Goal: Transaction & Acquisition: Purchase product/service

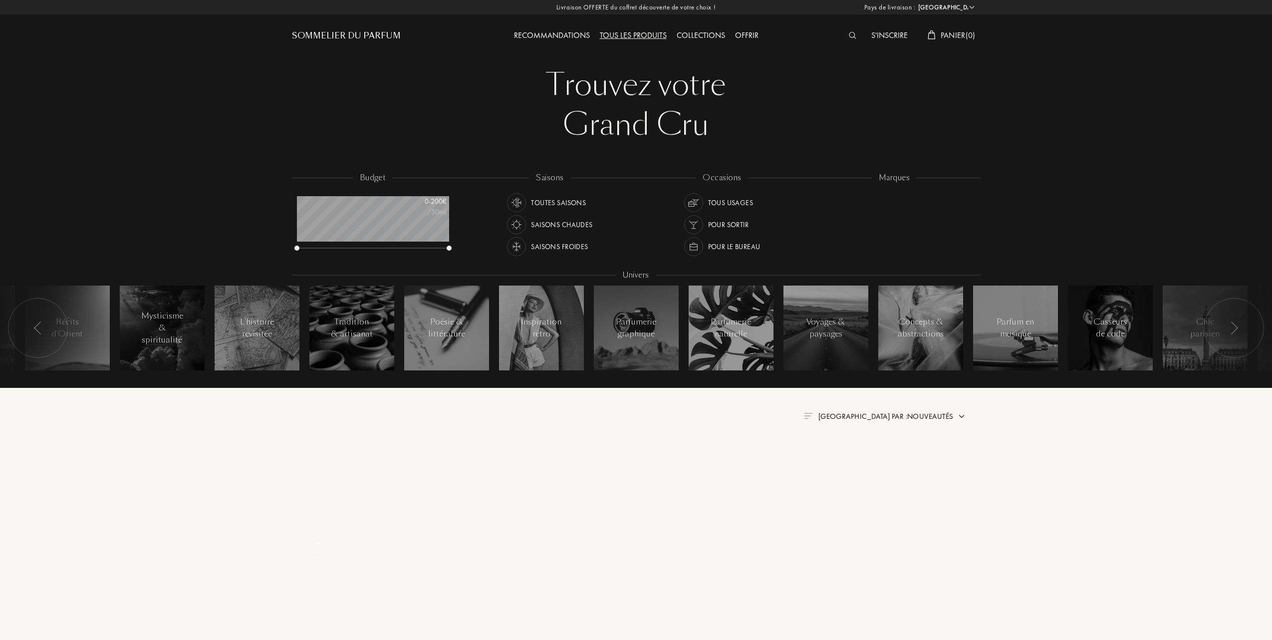
select select "FR"
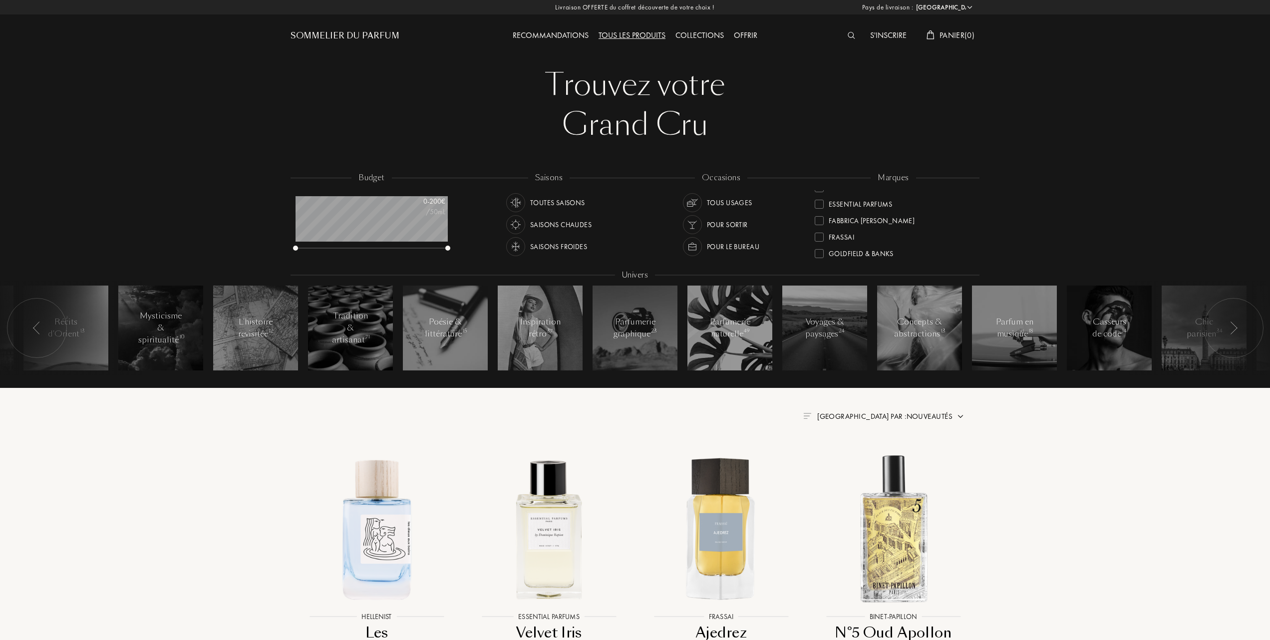
scroll to position [200, 0]
click at [819, 227] on div at bounding box center [819, 229] width 9 height 9
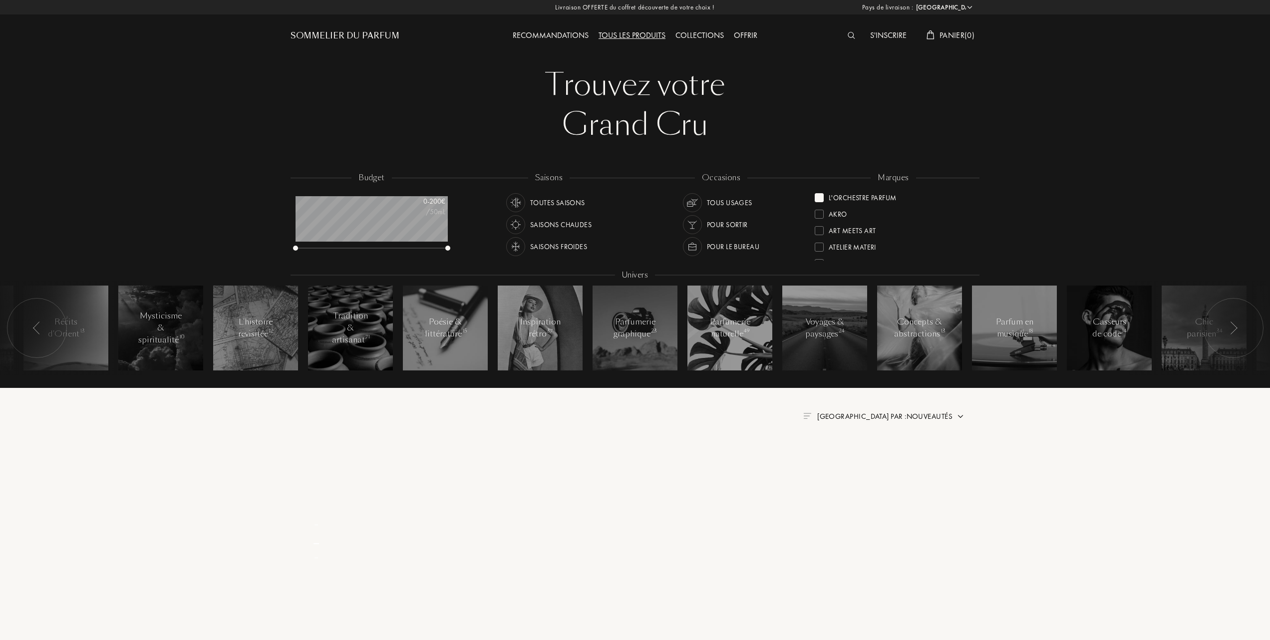
scroll to position [0, 0]
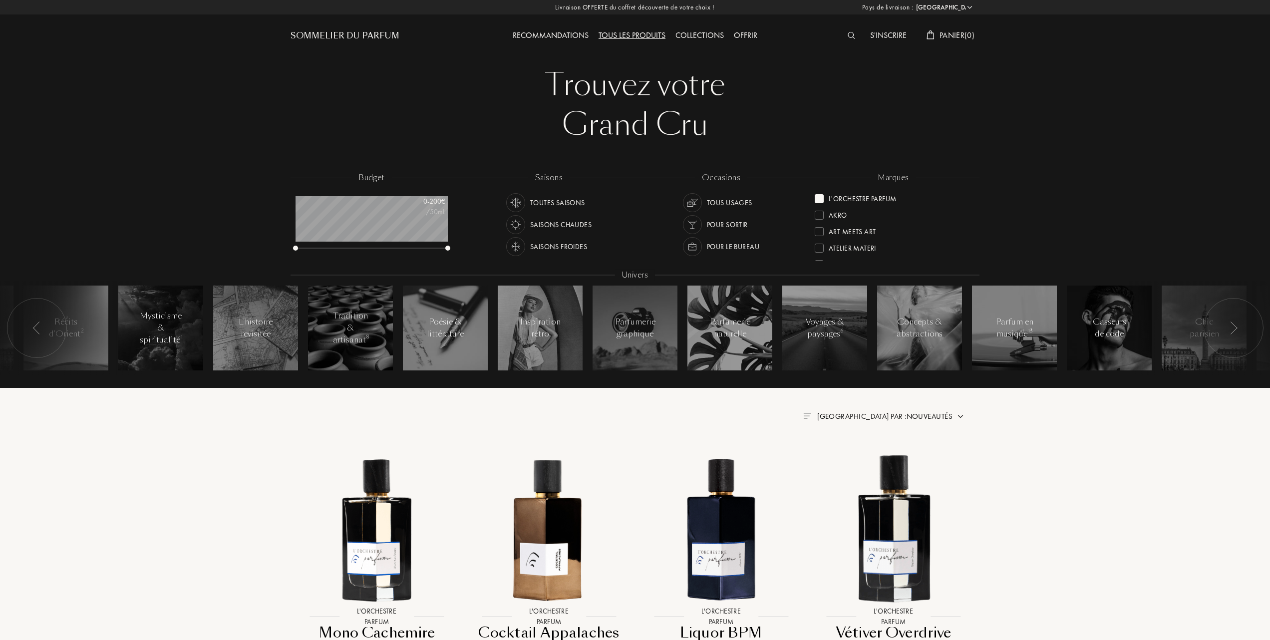
click at [915, 412] on span "Trier par : Nouveautés" at bounding box center [884, 416] width 135 height 10
click at [861, 460] on div at bounding box center [860, 459] width 7 height 7
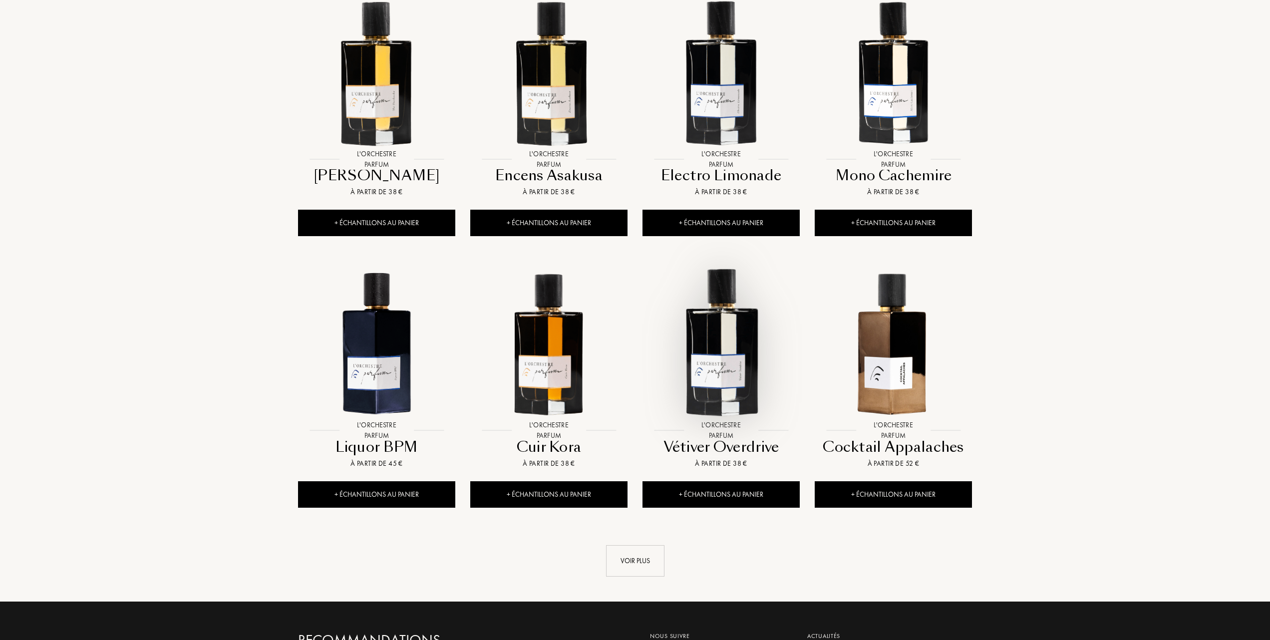
scroll to position [732, 0]
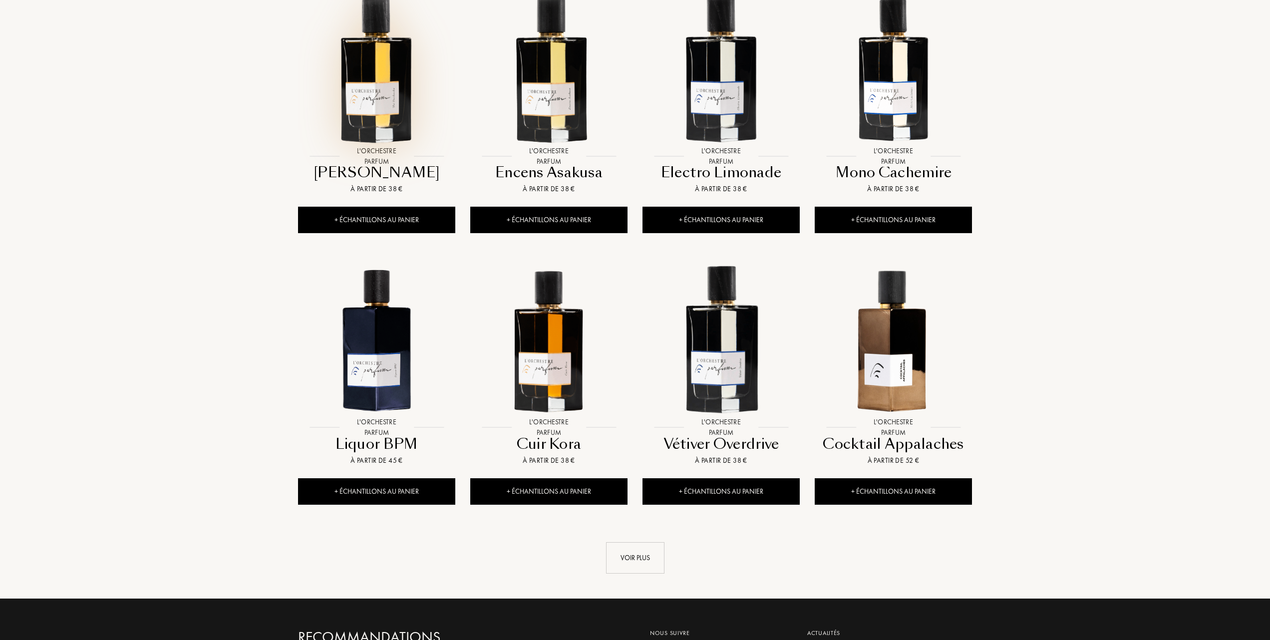
click at [381, 99] on img at bounding box center [376, 68] width 155 height 155
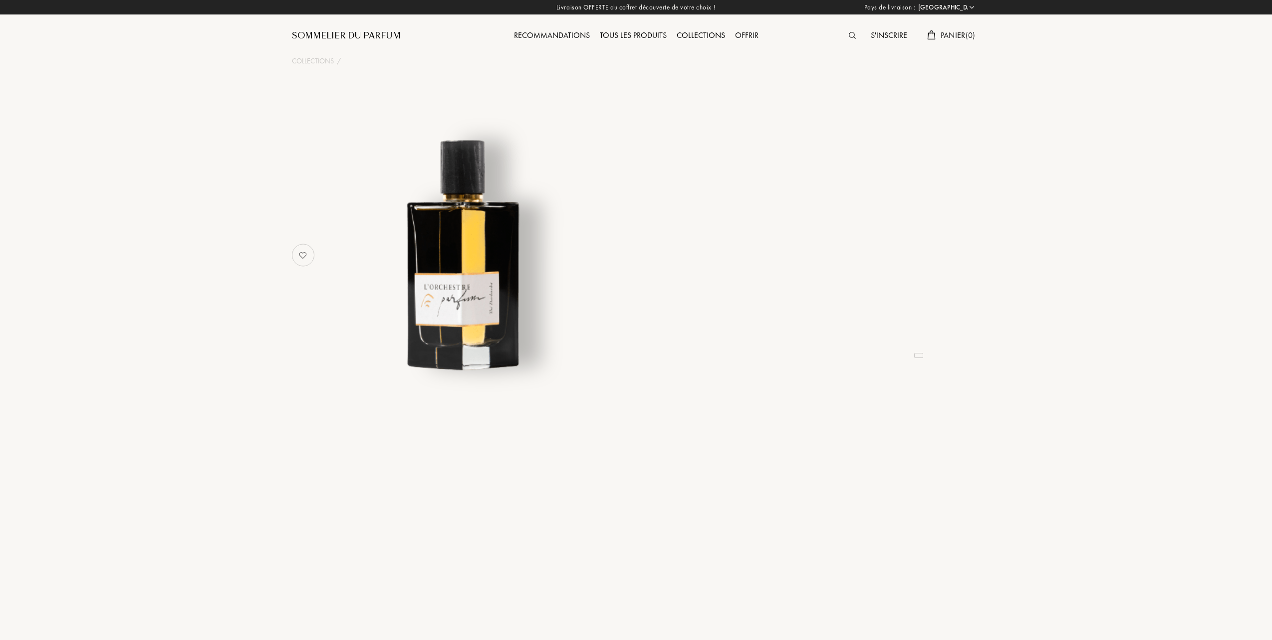
select select "FR"
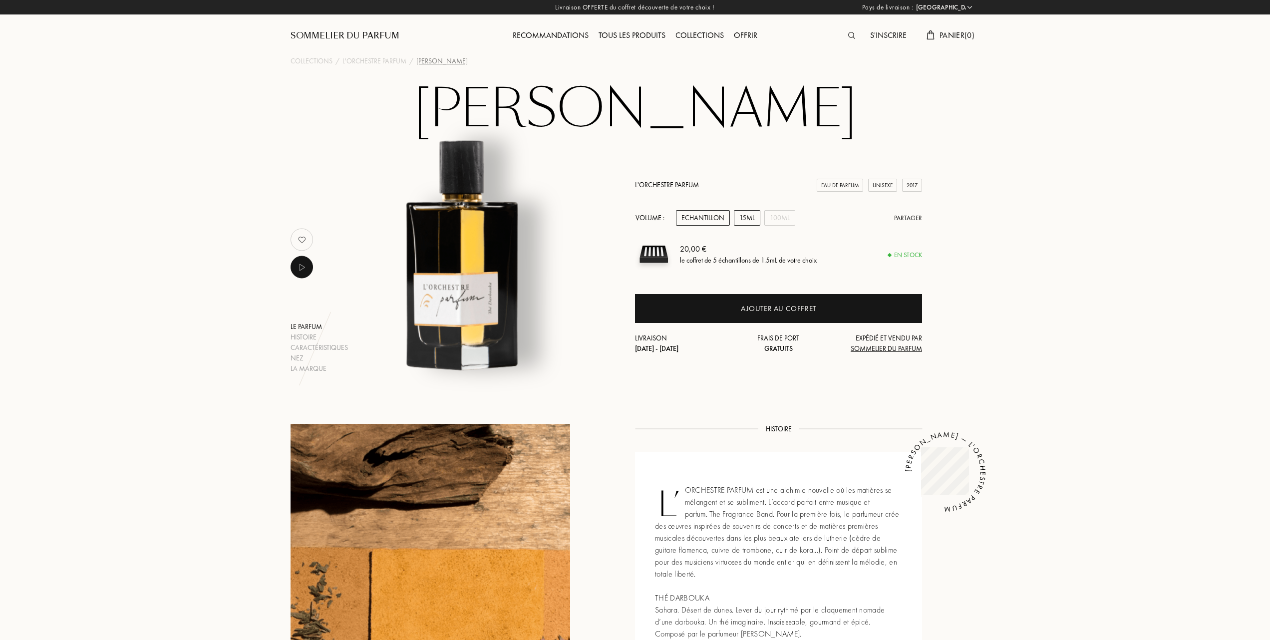
click at [745, 217] on div "15mL" at bounding box center [747, 217] width 26 height 15
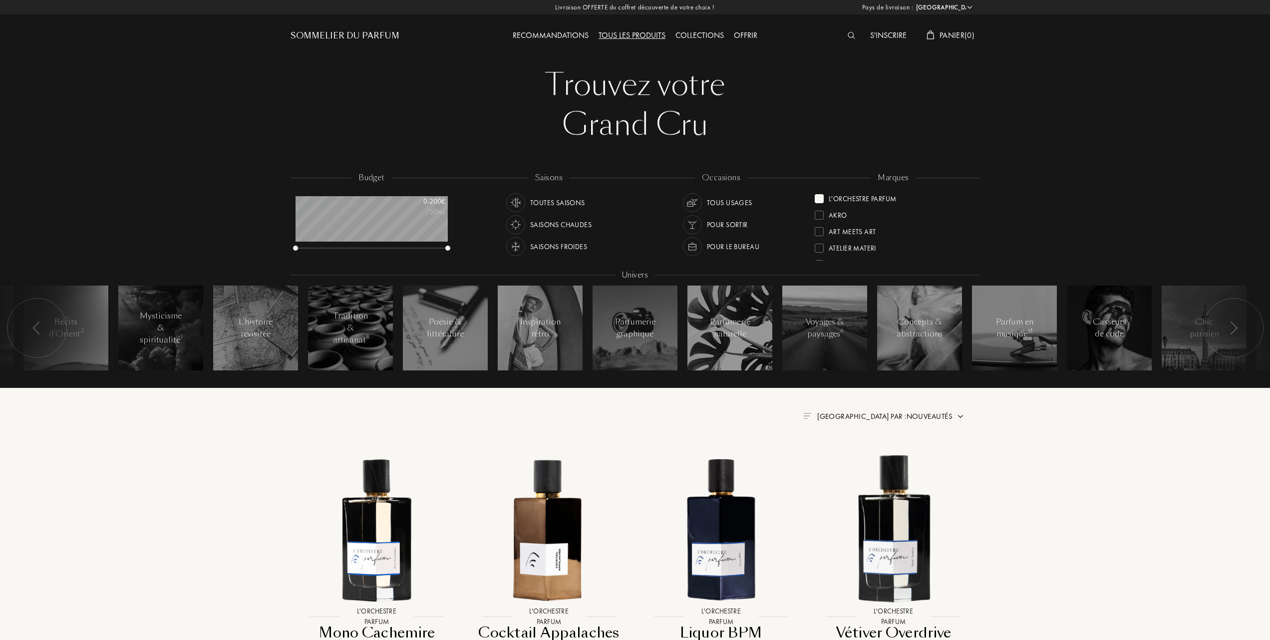
select select "FR"
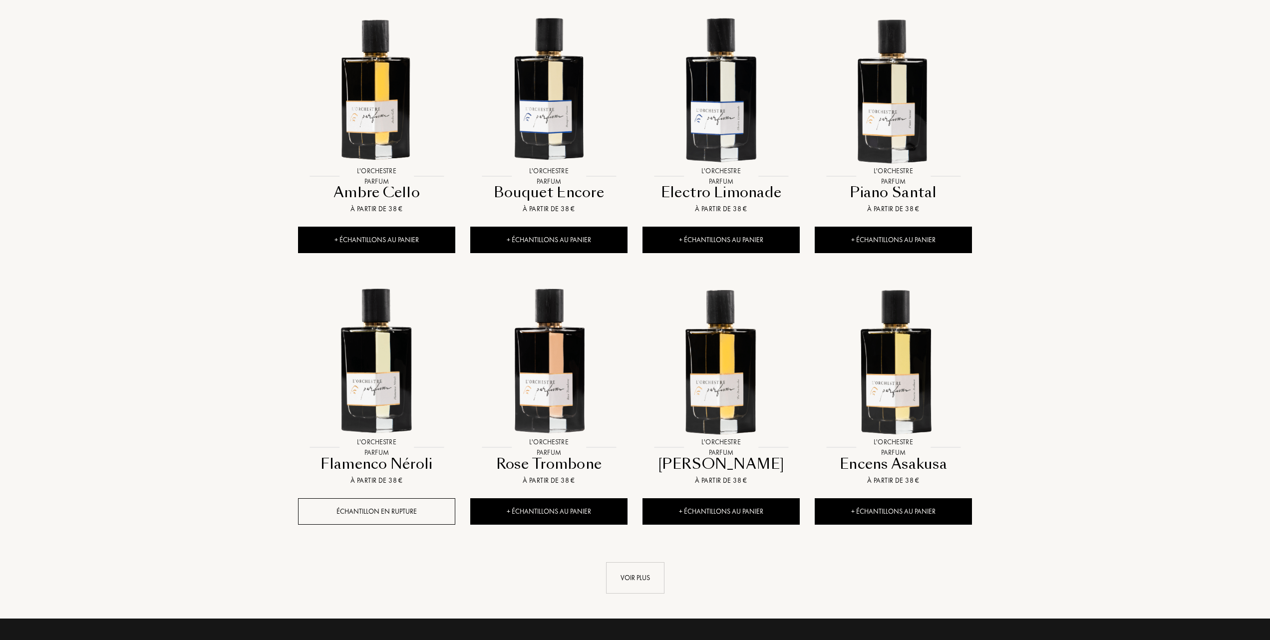
scroll to position [50, 152]
click at [626, 579] on div "Voir plus" at bounding box center [635, 577] width 58 height 31
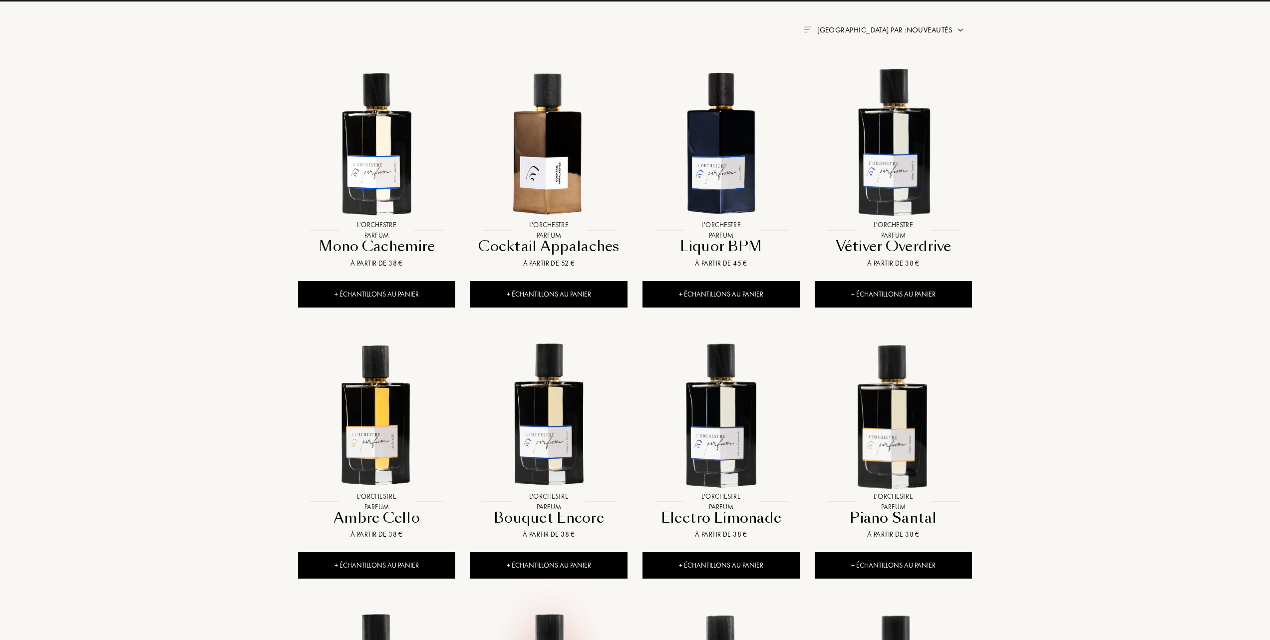
scroll to position [379, 0]
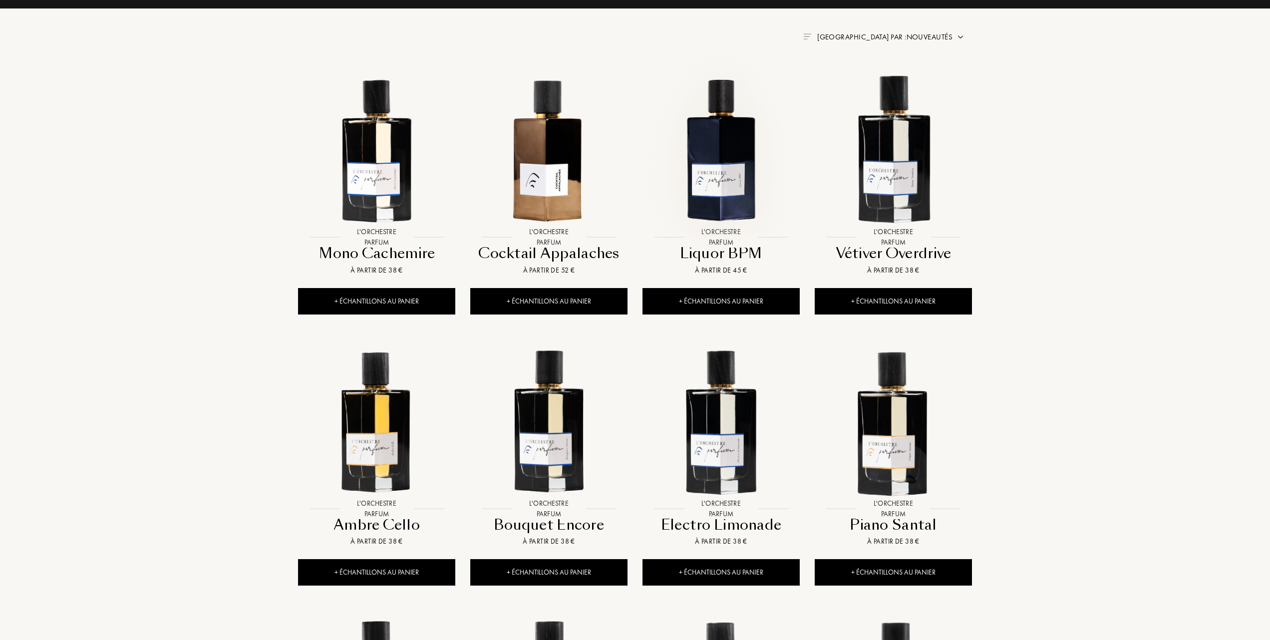
click at [719, 170] on img at bounding box center [720, 148] width 155 height 155
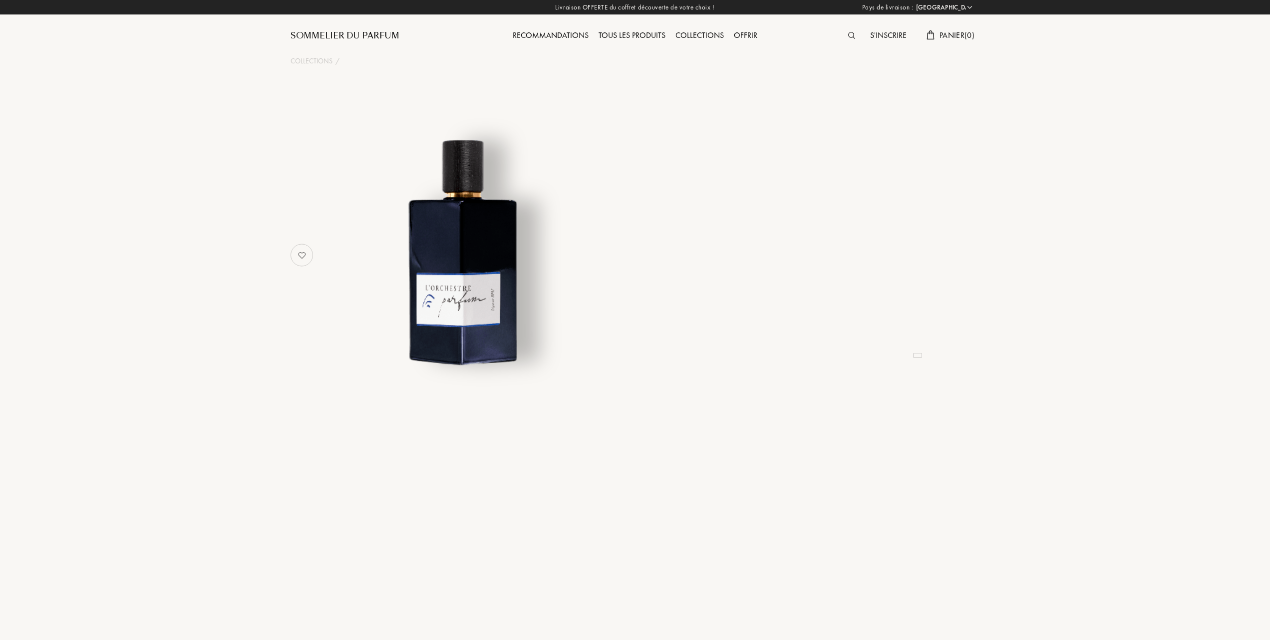
select select "FR"
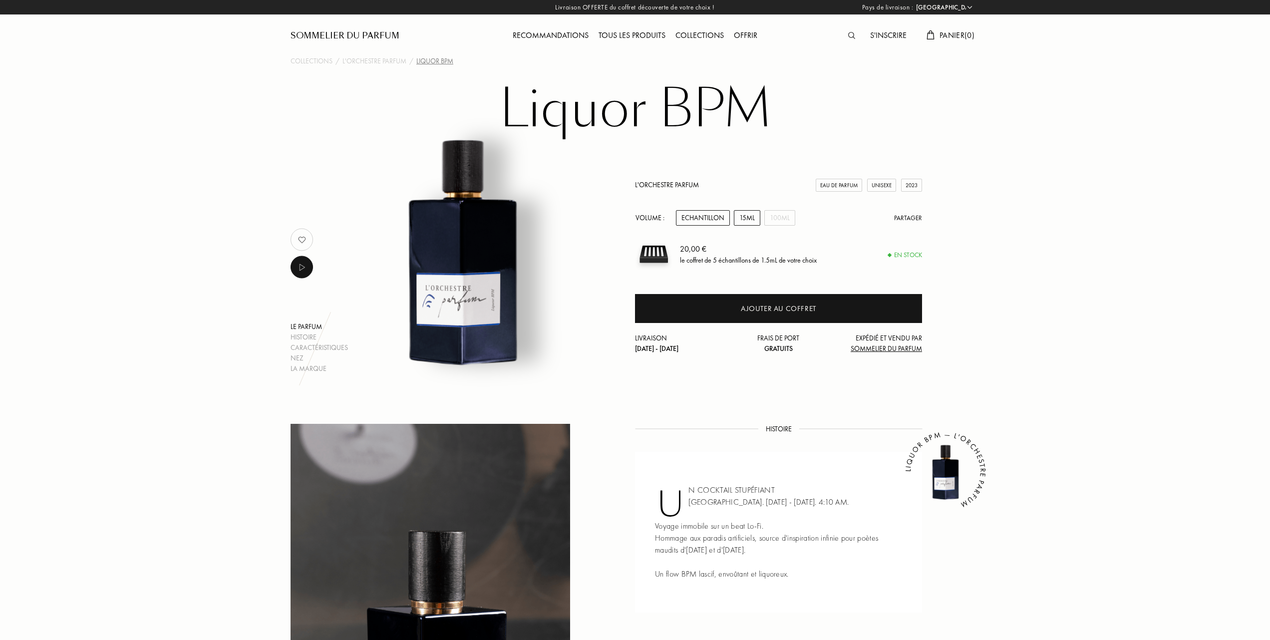
click at [748, 216] on div "15mL" at bounding box center [747, 217] width 26 height 15
click at [781, 215] on div "100mL" at bounding box center [779, 217] width 31 height 15
click at [749, 215] on div "15mL" at bounding box center [747, 217] width 26 height 15
click at [301, 264] on img at bounding box center [301, 267] width 12 height 12
click at [639, 33] on div "Tous les produits" at bounding box center [631, 35] width 77 height 13
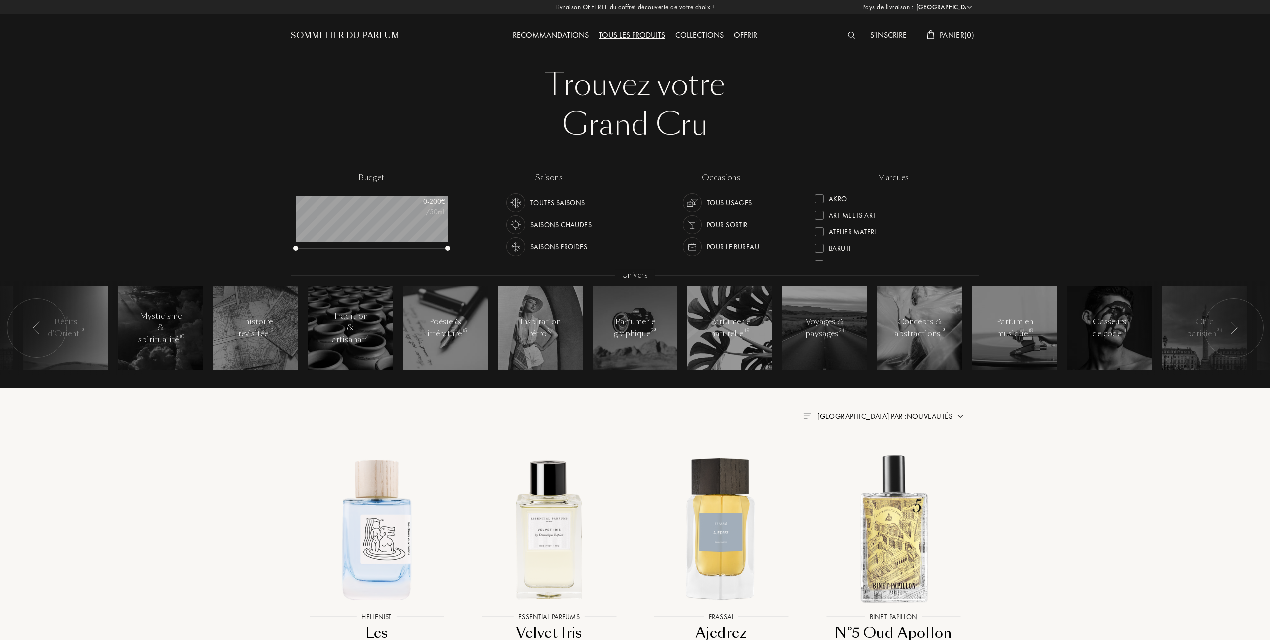
select select "FR"
click at [639, 33] on div "Tous les produits" at bounding box center [631, 35] width 77 height 13
select select "FR"
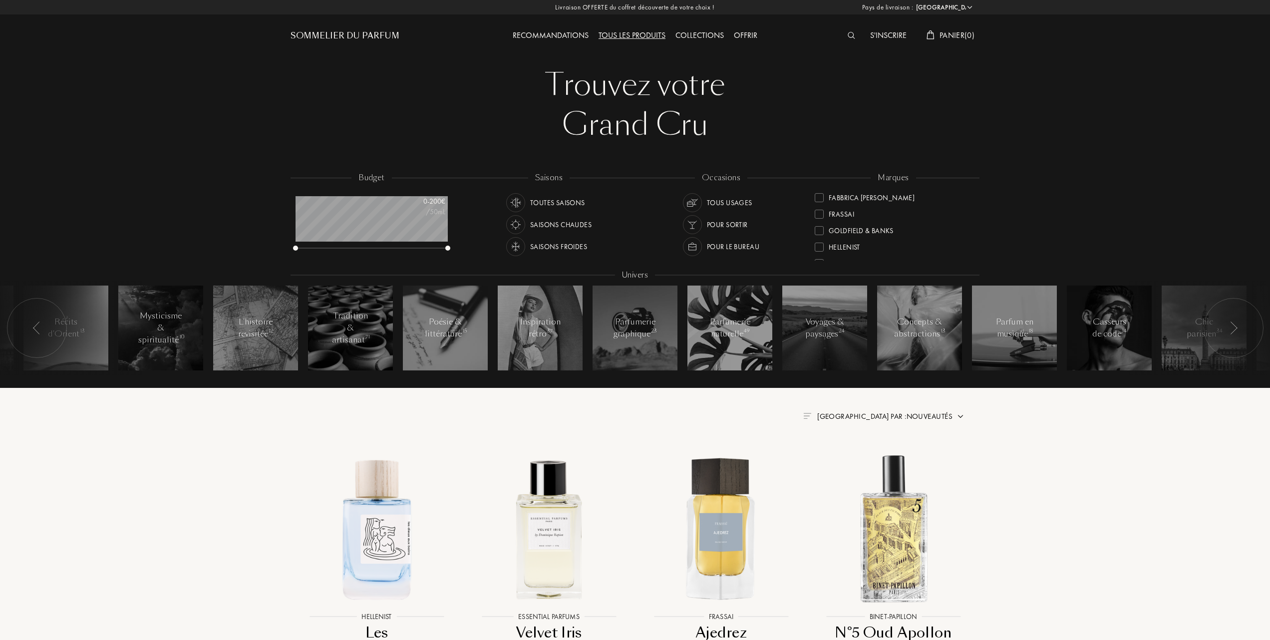
click at [818, 228] on div at bounding box center [819, 230] width 9 height 9
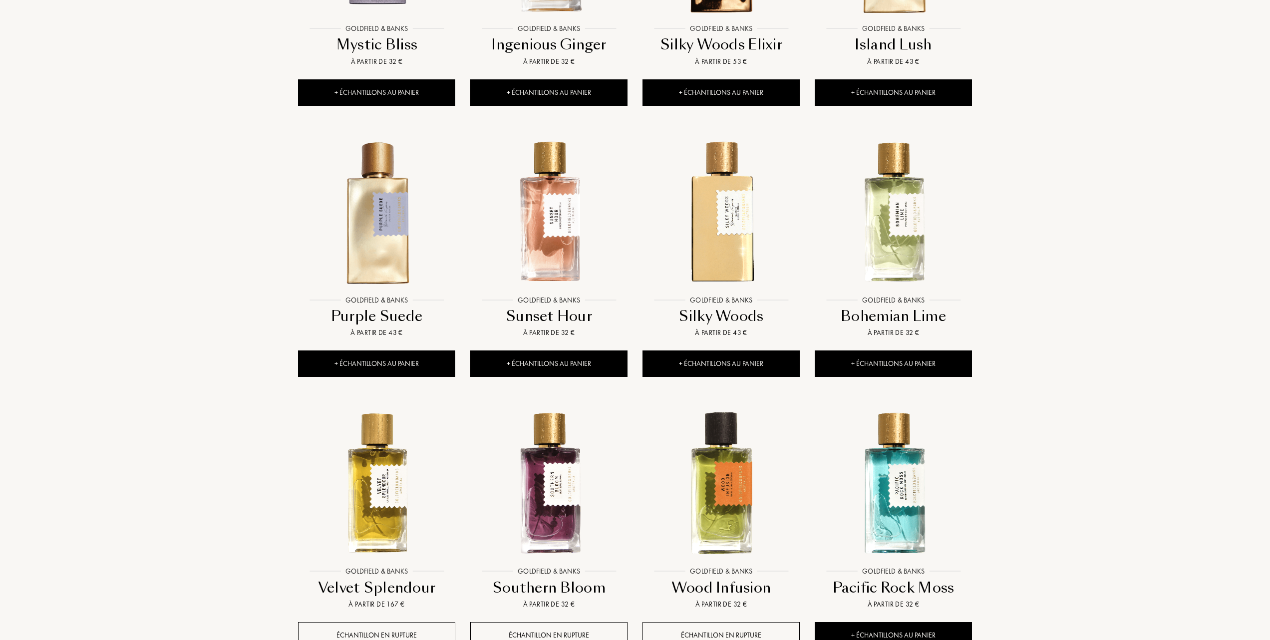
scroll to position [665, 0]
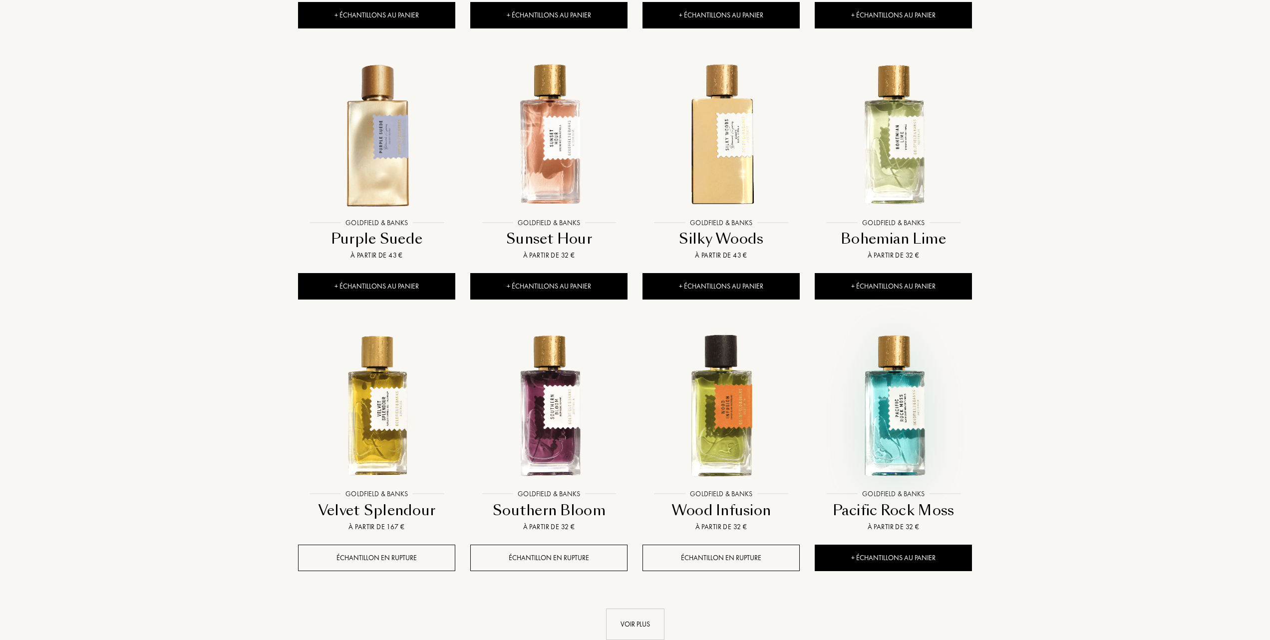
click at [901, 417] on img at bounding box center [893, 405] width 155 height 155
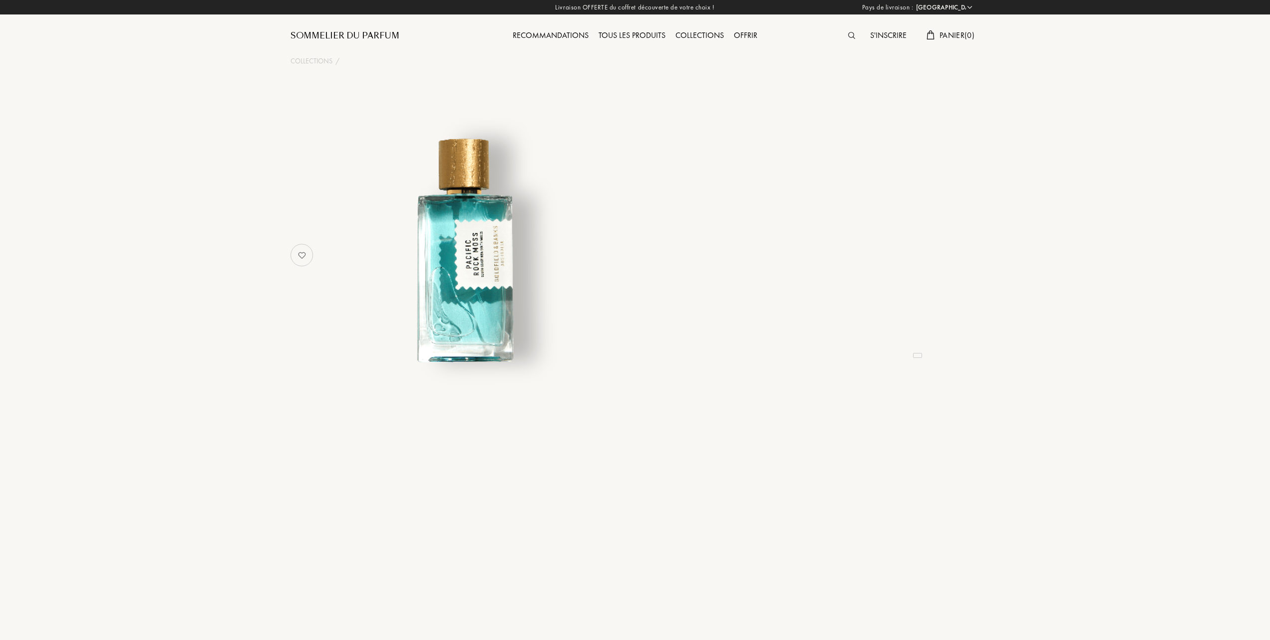
select select "FR"
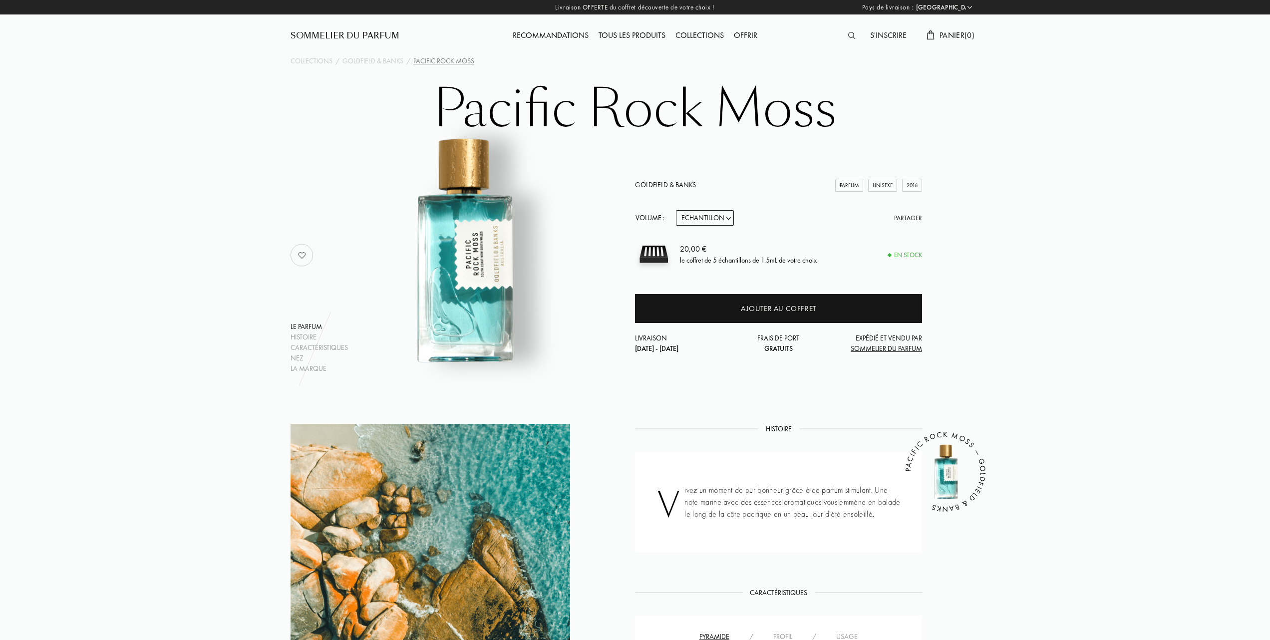
click at [728, 218] on select "Echantillon 10mL 50mL 100mL" at bounding box center [705, 217] width 58 height 15
select select "2"
click at [676, 210] on select "Echantillon 10mL 50mL 100mL" at bounding box center [705, 217] width 58 height 15
select select "2"
